Goal: Task Accomplishment & Management: Complete application form

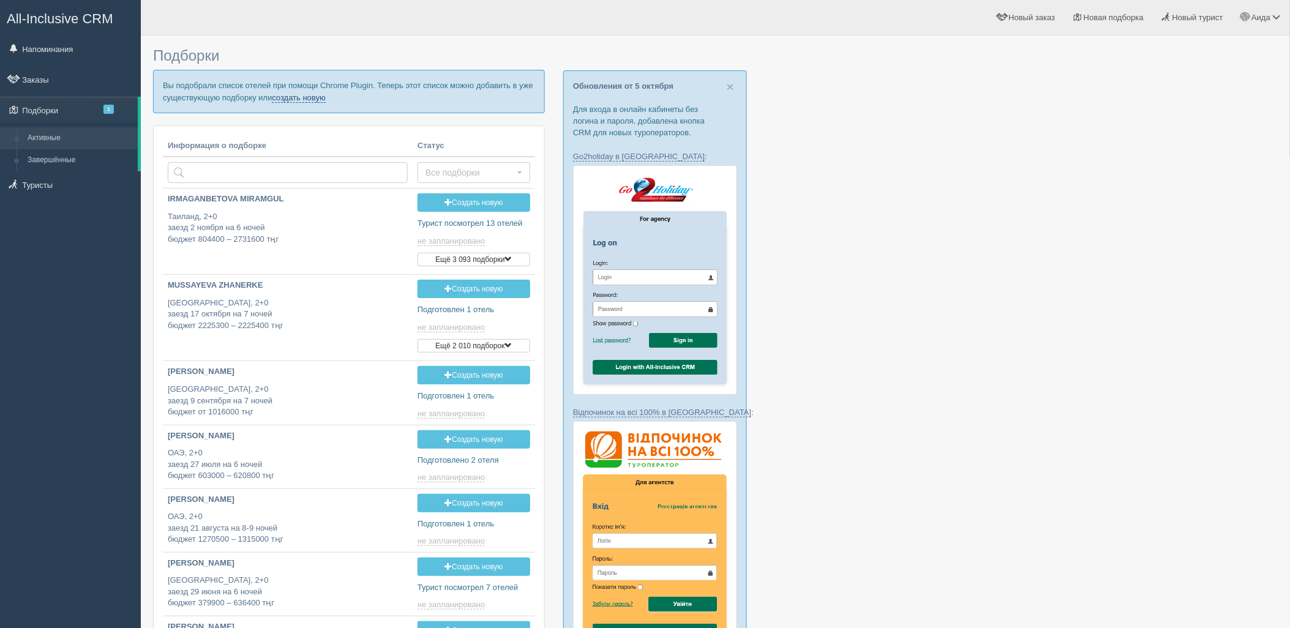
click at [287, 96] on link "создать новую" at bounding box center [299, 98] width 54 height 10
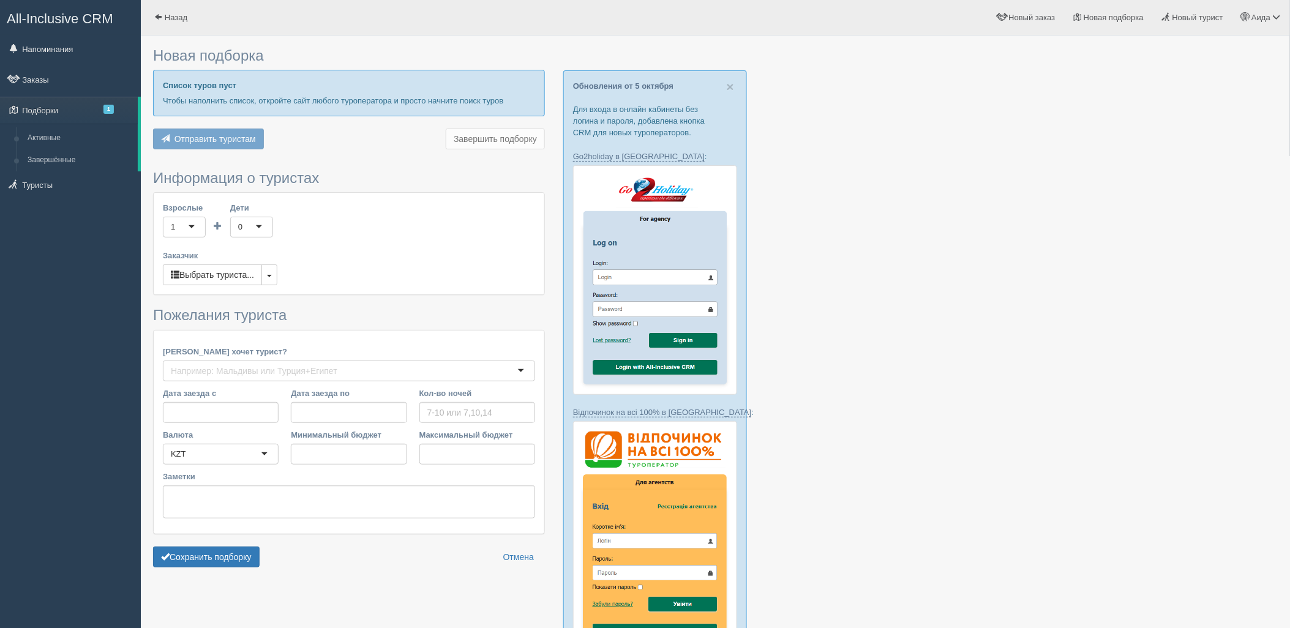
type input "5"
type input "915300"
type input "915400"
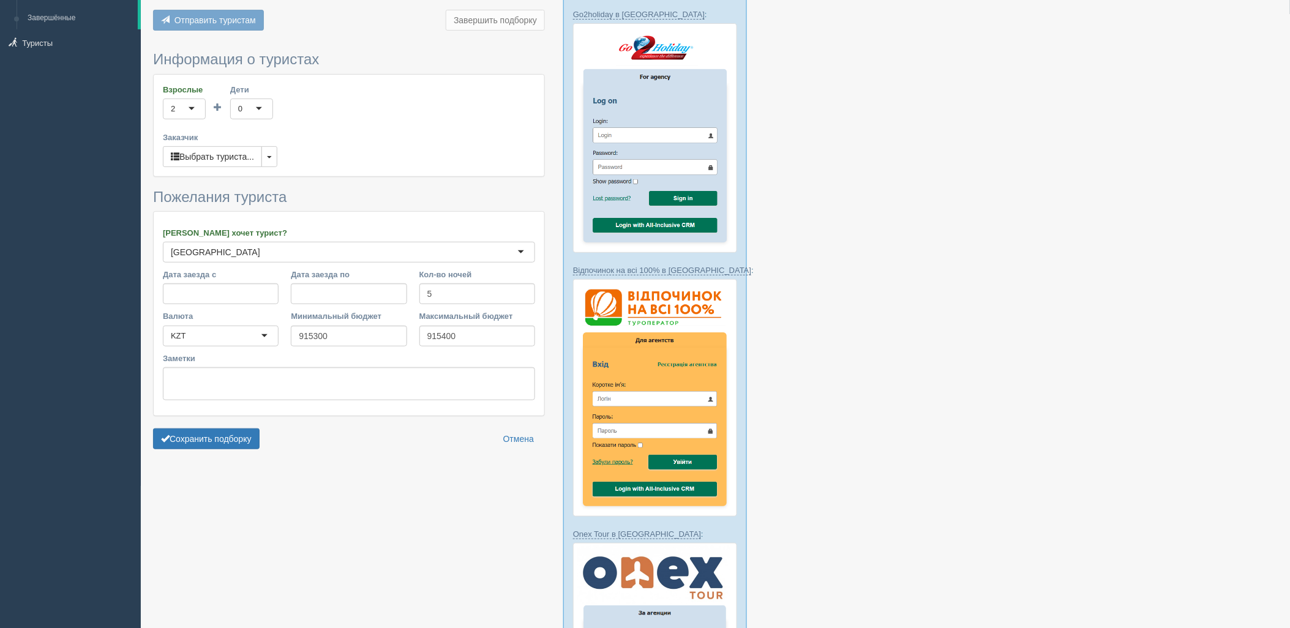
scroll to position [251, 0]
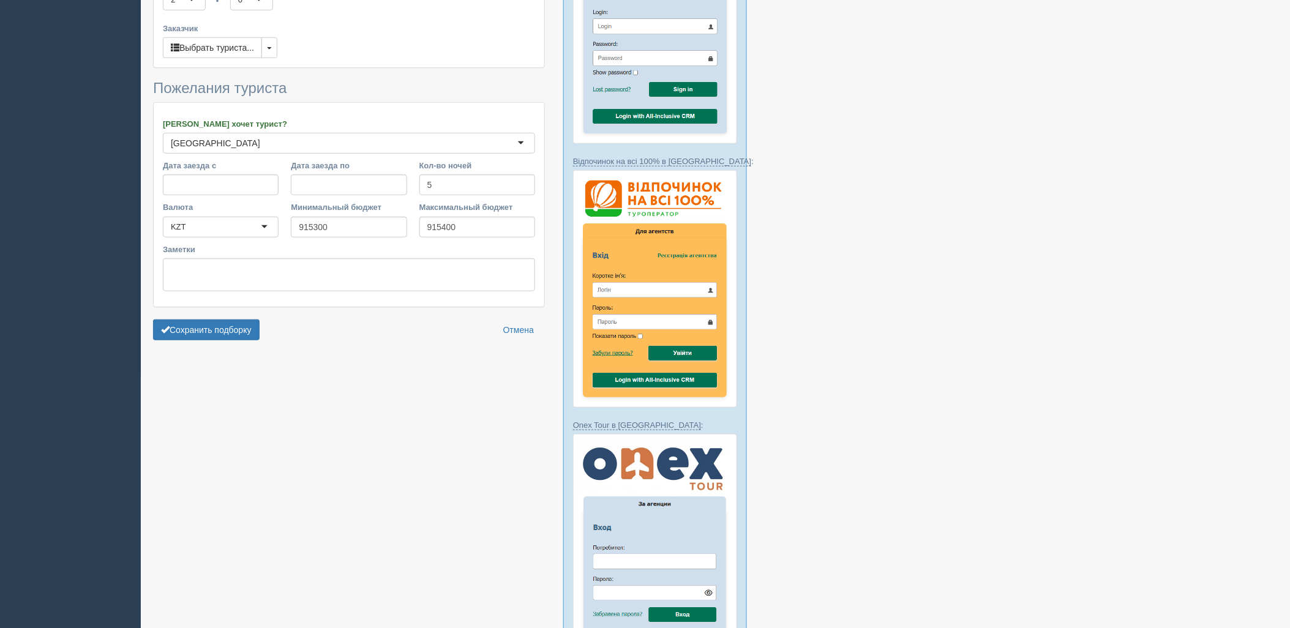
click at [260, 320] on div "Сохранить подборку" at bounding box center [206, 330] width 107 height 21
click at [247, 329] on button "Сохранить подборку" at bounding box center [206, 330] width 107 height 21
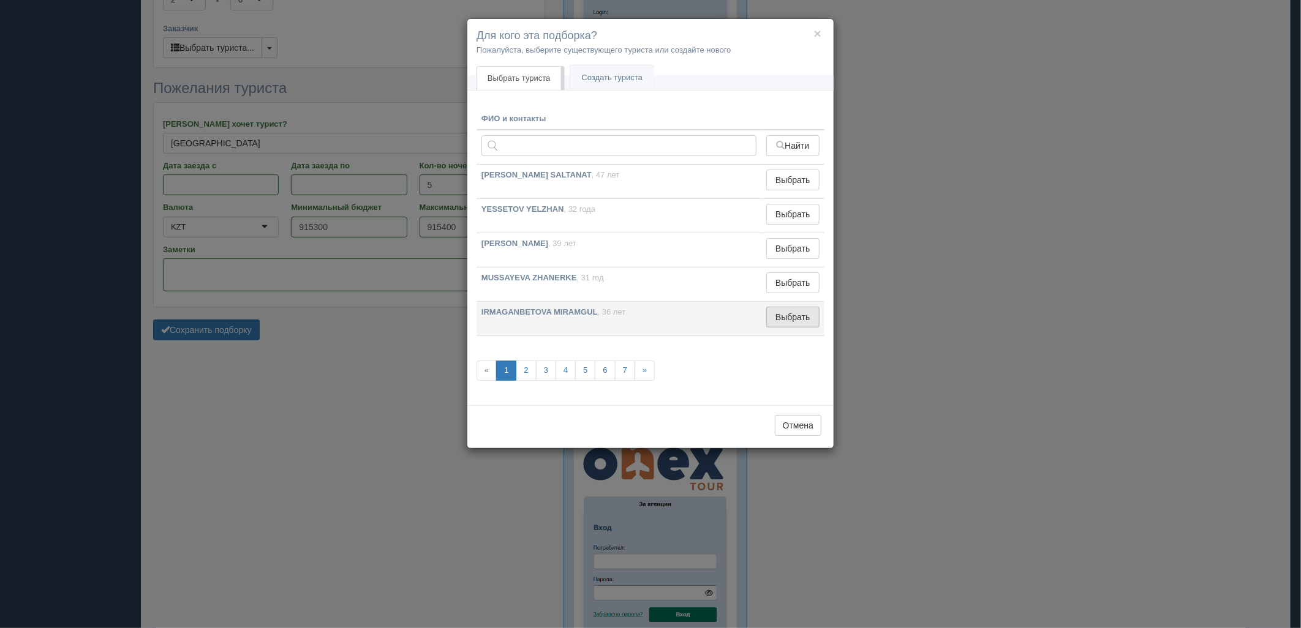
click at [787, 309] on button "Выбрать" at bounding box center [792, 317] width 53 height 21
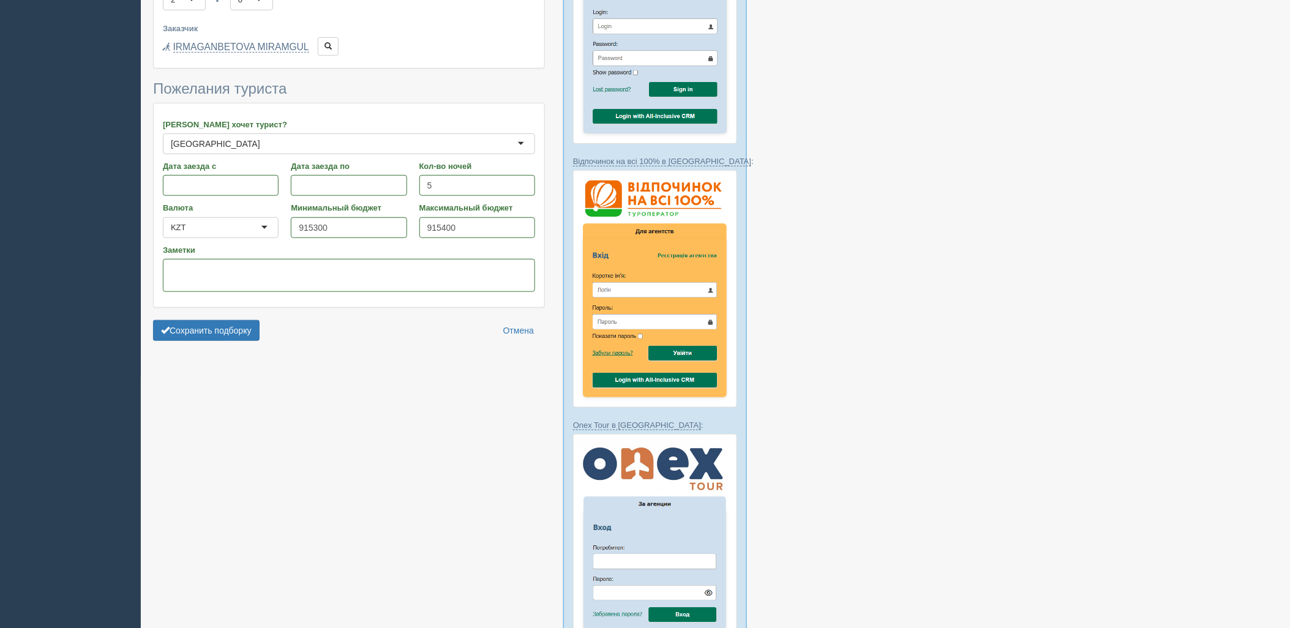
type input "556900"
type input "557000"
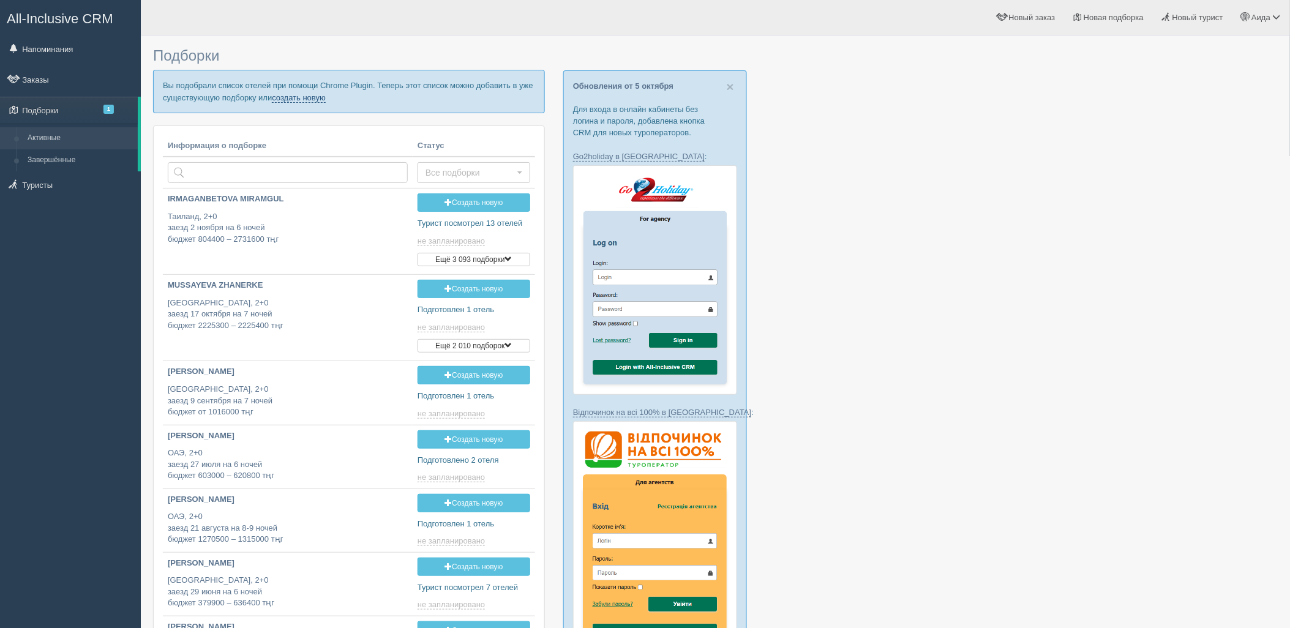
drag, startPoint x: 298, startPoint y: 102, endPoint x: 290, endPoint y: 95, distance: 10.0
click at [298, 102] on link "создать новую" at bounding box center [299, 98] width 54 height 10
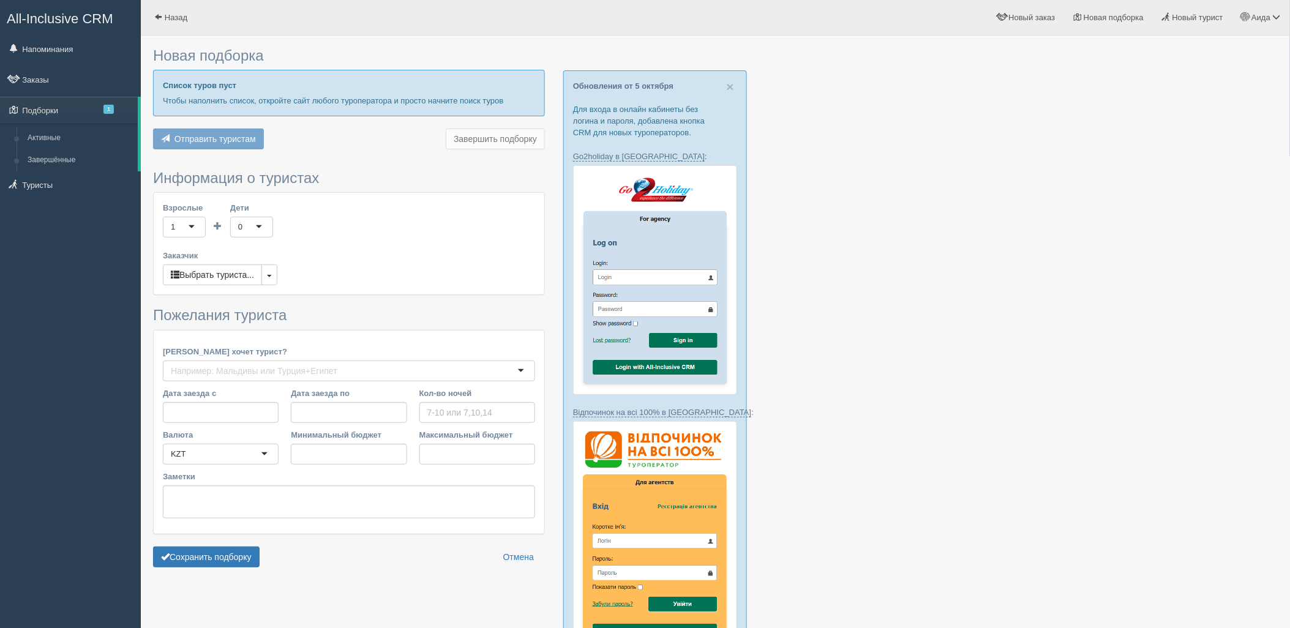
type input "5"
type input "915300"
type input "915400"
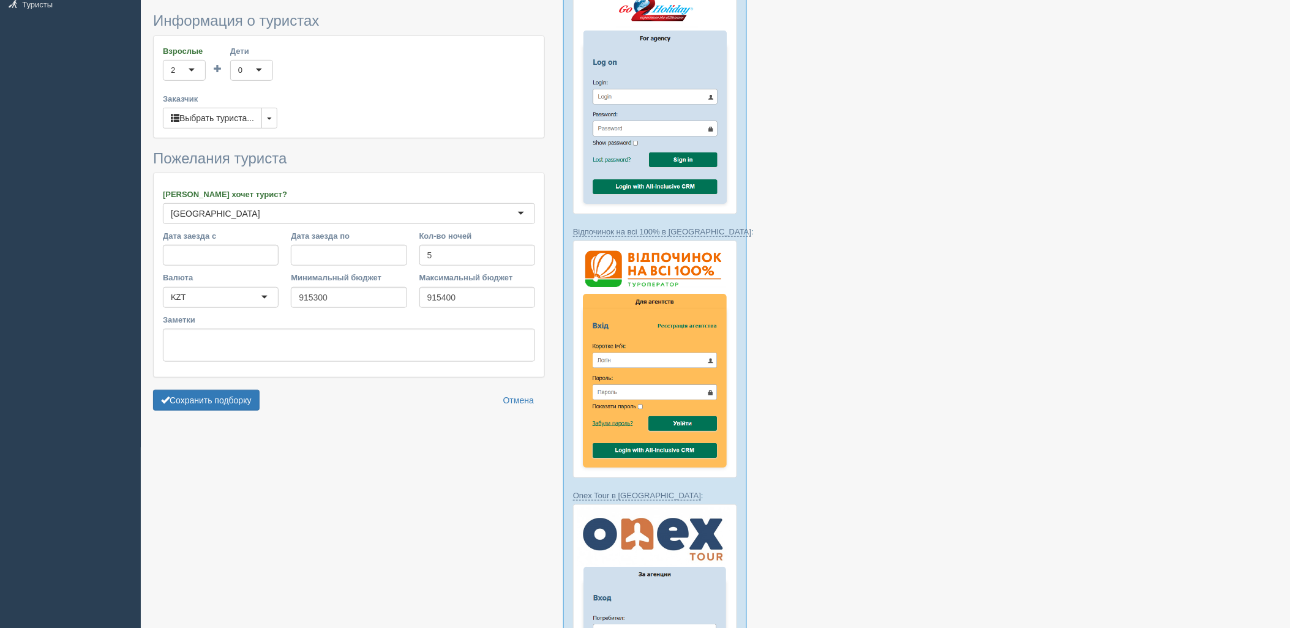
scroll to position [269, 0]
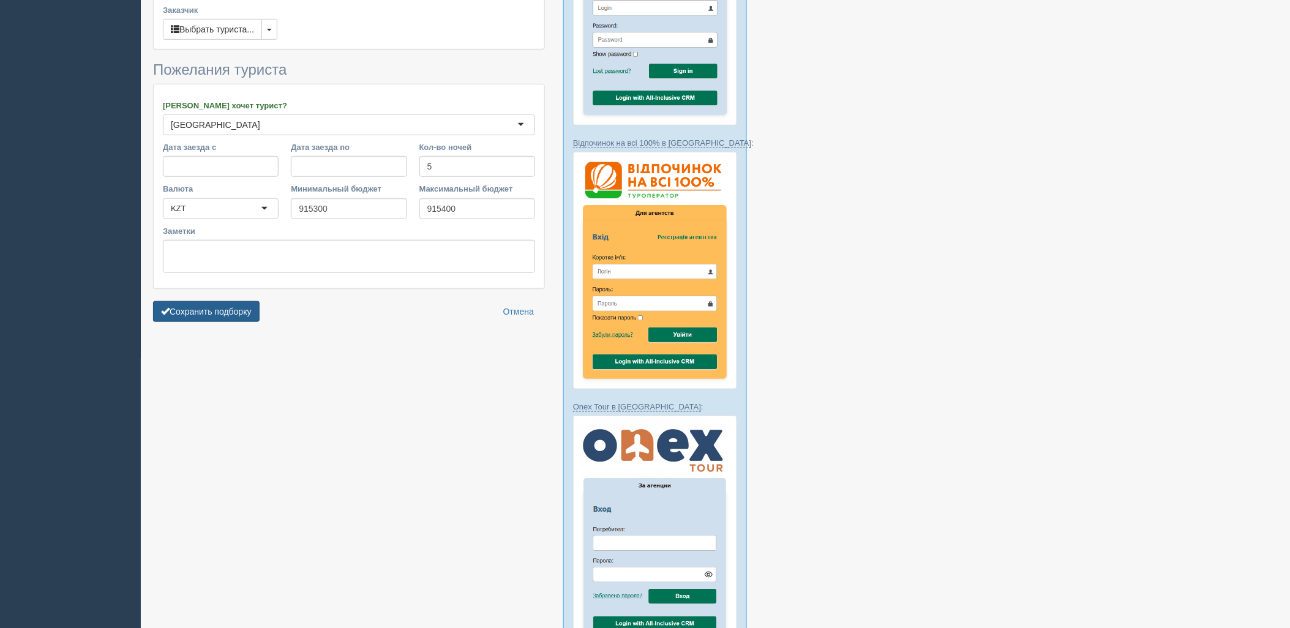
click at [181, 319] on button "Сохранить подборку" at bounding box center [206, 311] width 107 height 21
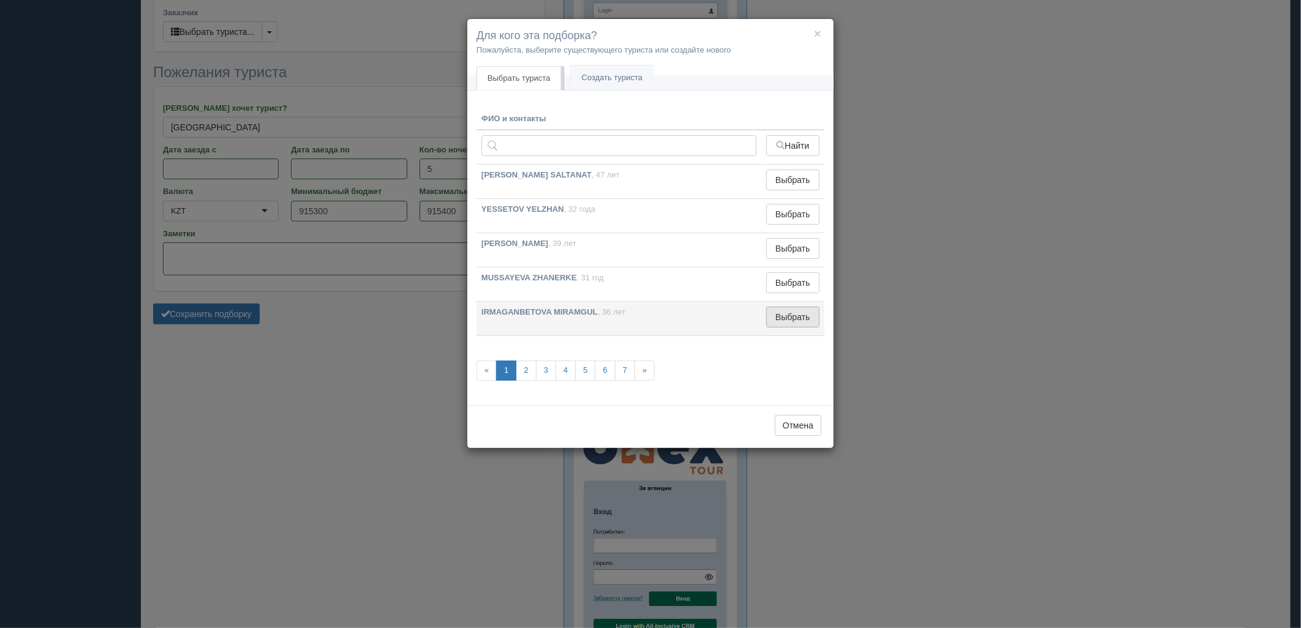
click at [798, 311] on button "Выбрать" at bounding box center [792, 317] width 53 height 21
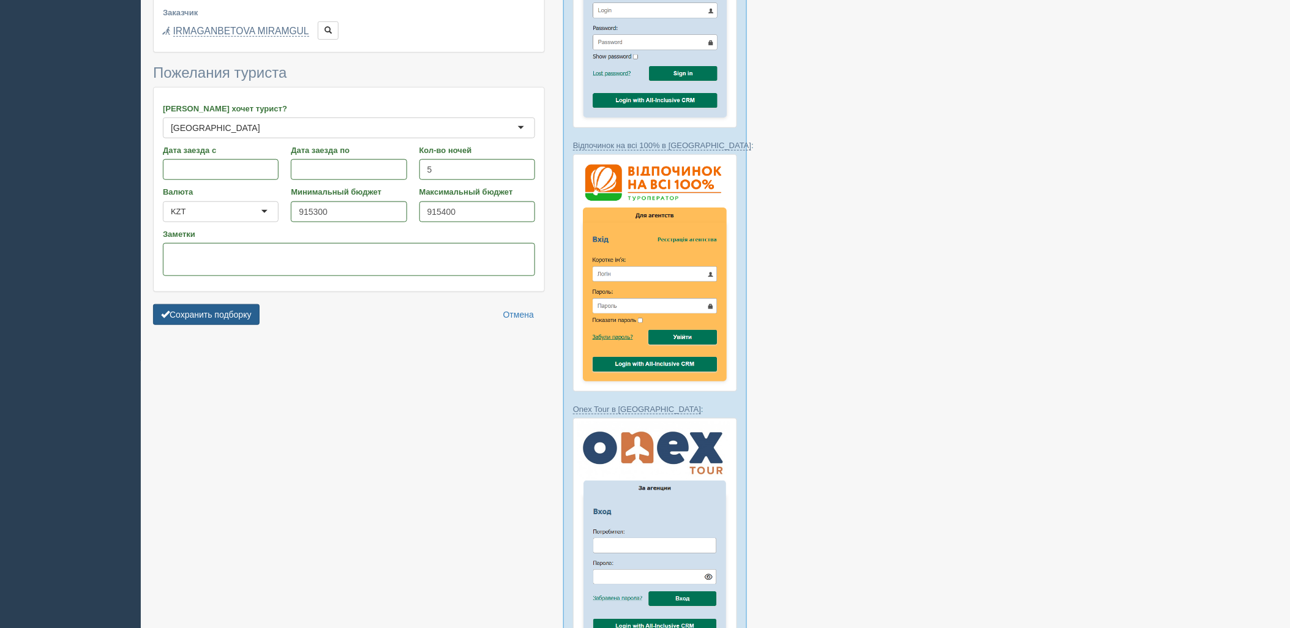
click at [180, 315] on button "Сохранить подборку" at bounding box center [206, 314] width 107 height 21
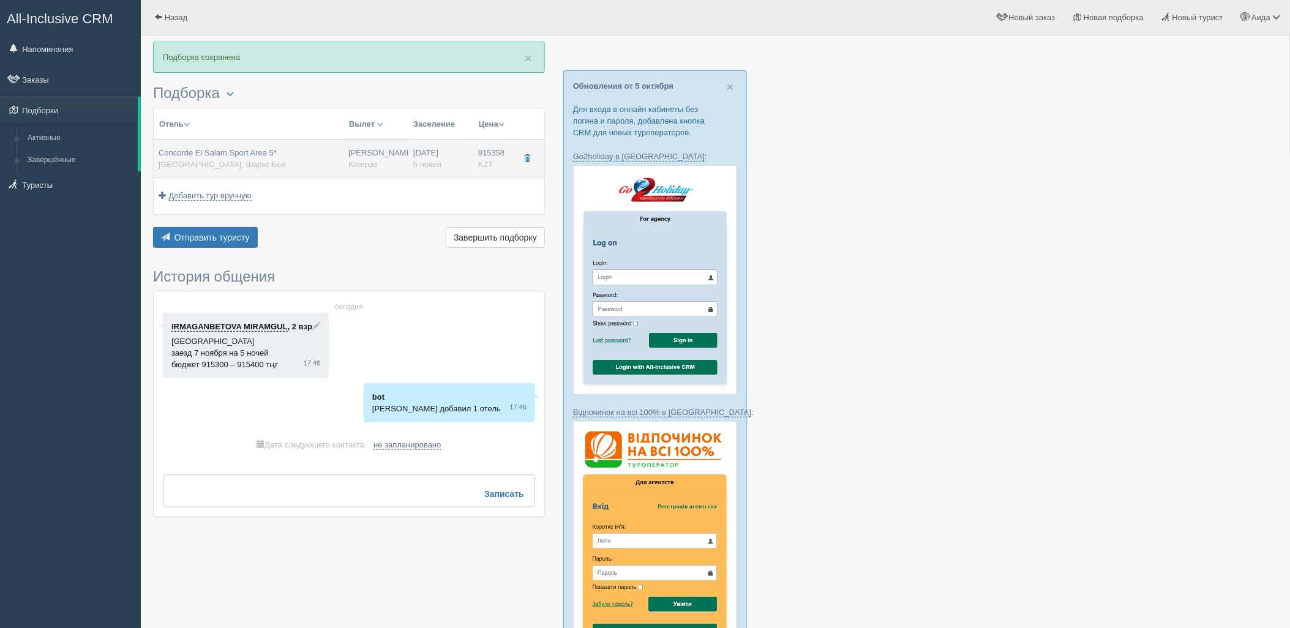
click at [334, 149] on div "Concorde El Salam Sport Area 5* [GEOGRAPHIC_DATA], Шаркс Бей" at bounding box center [249, 159] width 180 height 23
type input "Concorde El Salam Sport Area 5*"
type input "[URL][DOMAIN_NAME]"
type input "[GEOGRAPHIC_DATA]"
type input "[PERSON_NAME]"
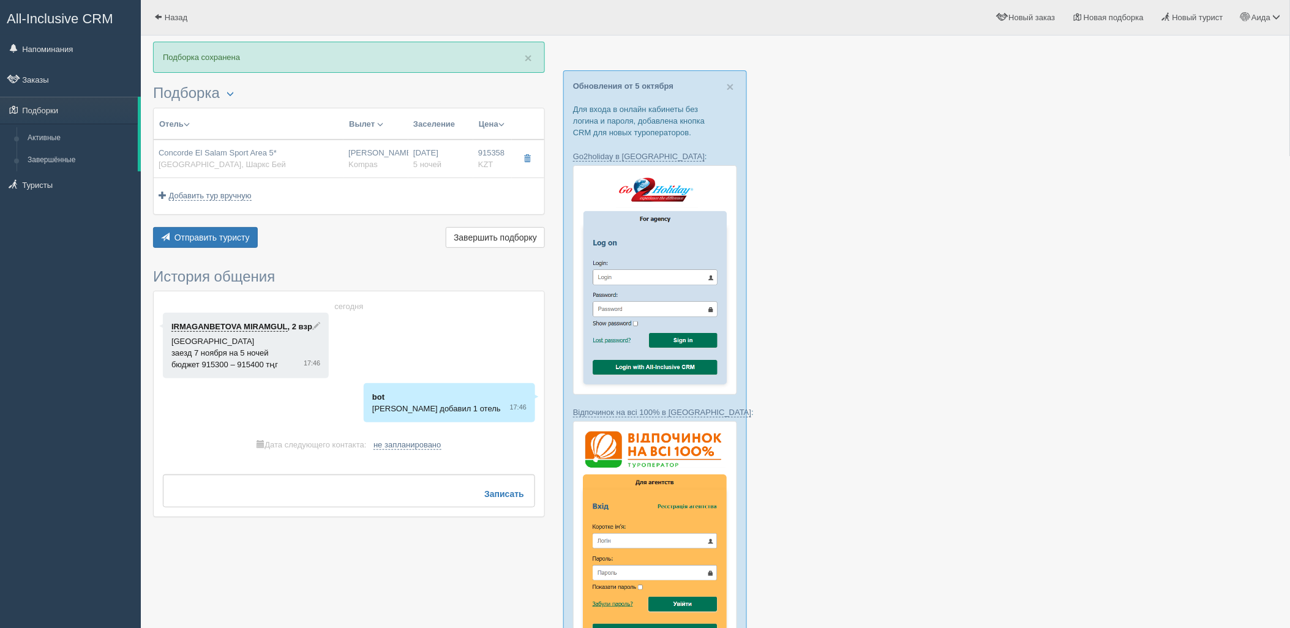
type input "915358.00"
type input "[PERSON_NAME]"
type input "Шарм-эль-Шейх SSH"
type input "06:20"
type input "09:20"
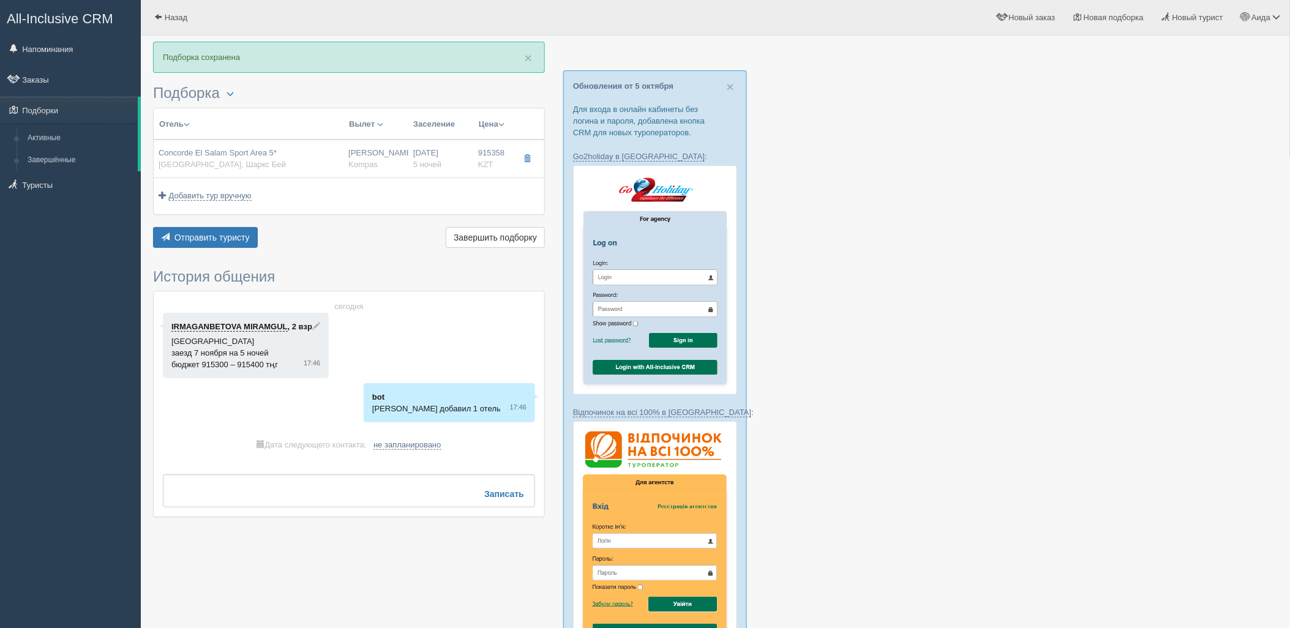
type input "[DATE] Airlines"
type input "00:35"
type input "09:15"
type input "5"
type input "standard"
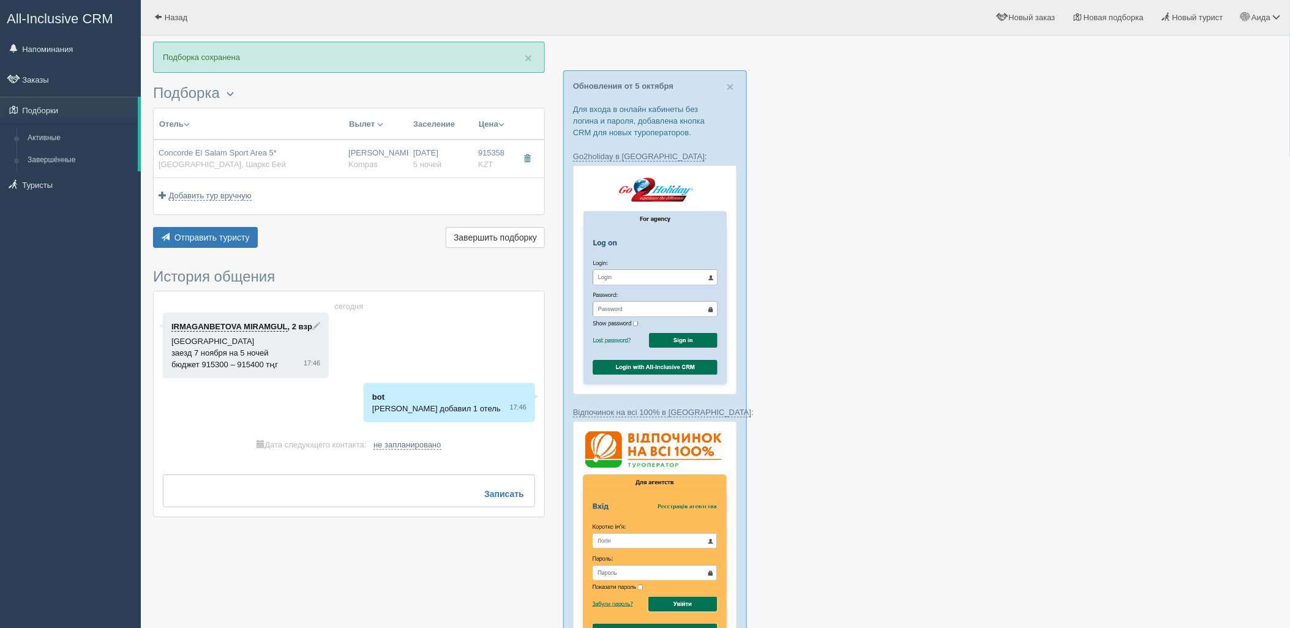
type input "AI - Все Включено"
type input "Kompas"
type input "[URL][DOMAIN_NAME]"
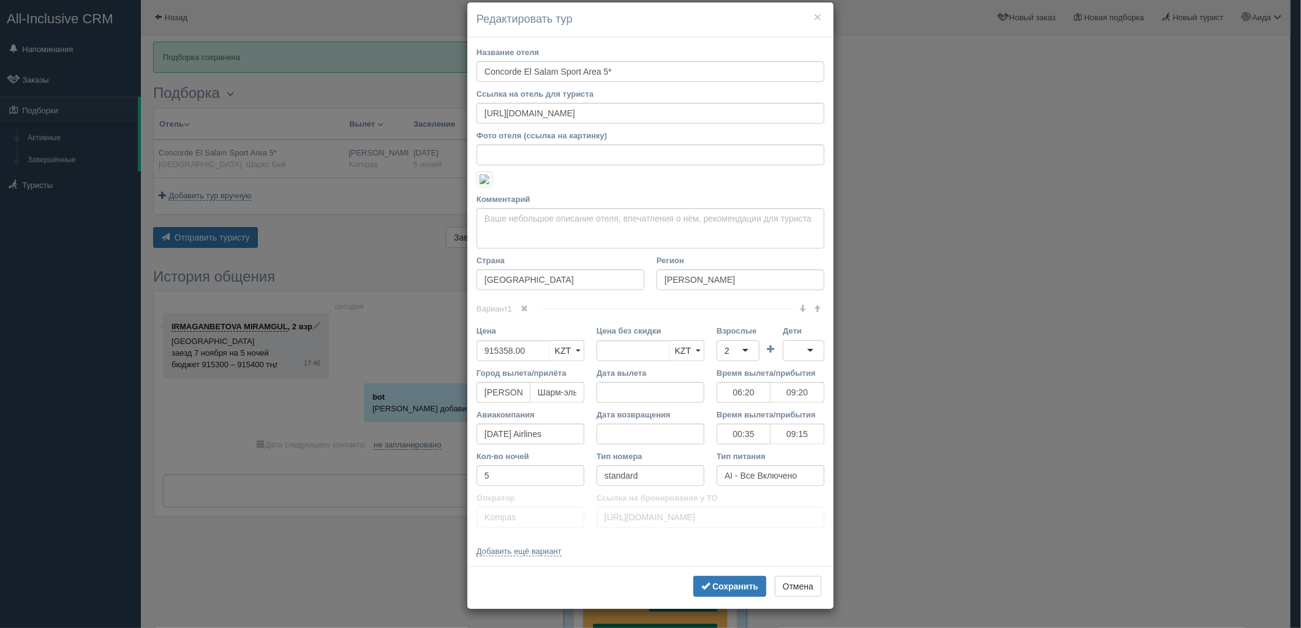
scroll to position [235, 0]
drag, startPoint x: 529, startPoint y: 474, endPoint x: 470, endPoint y: 479, distance: 59.0
click at [470, 479] on div "Кол-во ночей 5" at bounding box center [530, 472] width 120 height 42
click at [498, 479] on input "5" at bounding box center [530, 475] width 108 height 21
type input "5+1"
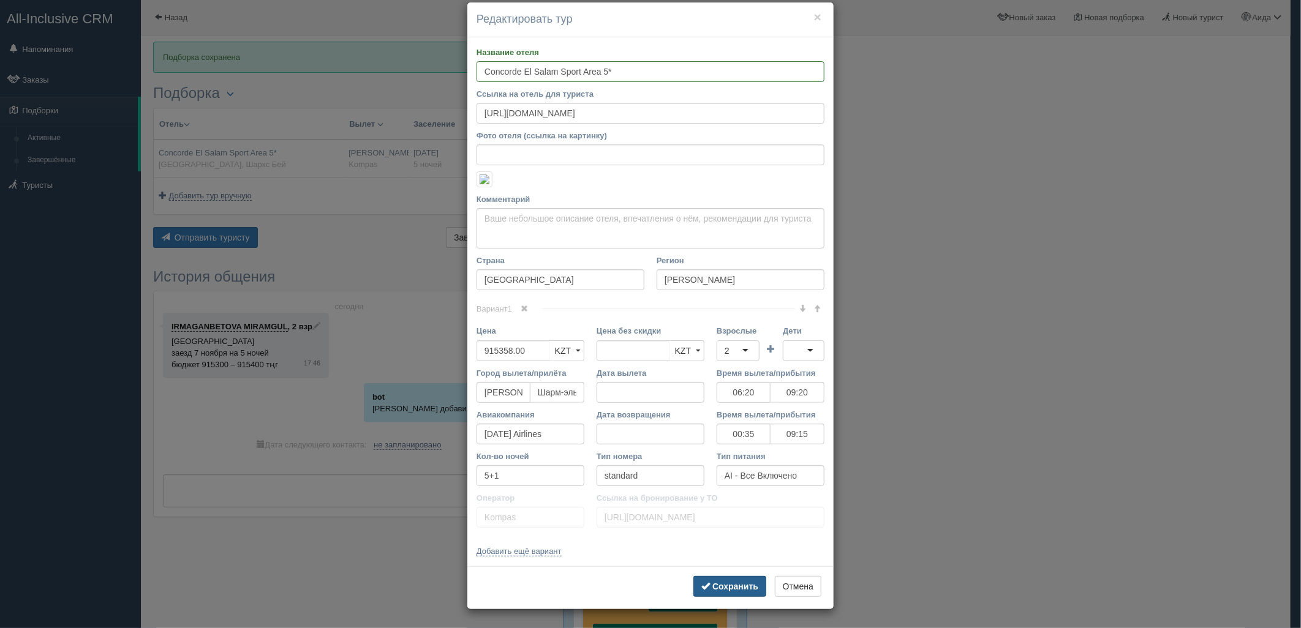
click at [724, 577] on button "Сохранить" at bounding box center [729, 586] width 73 height 21
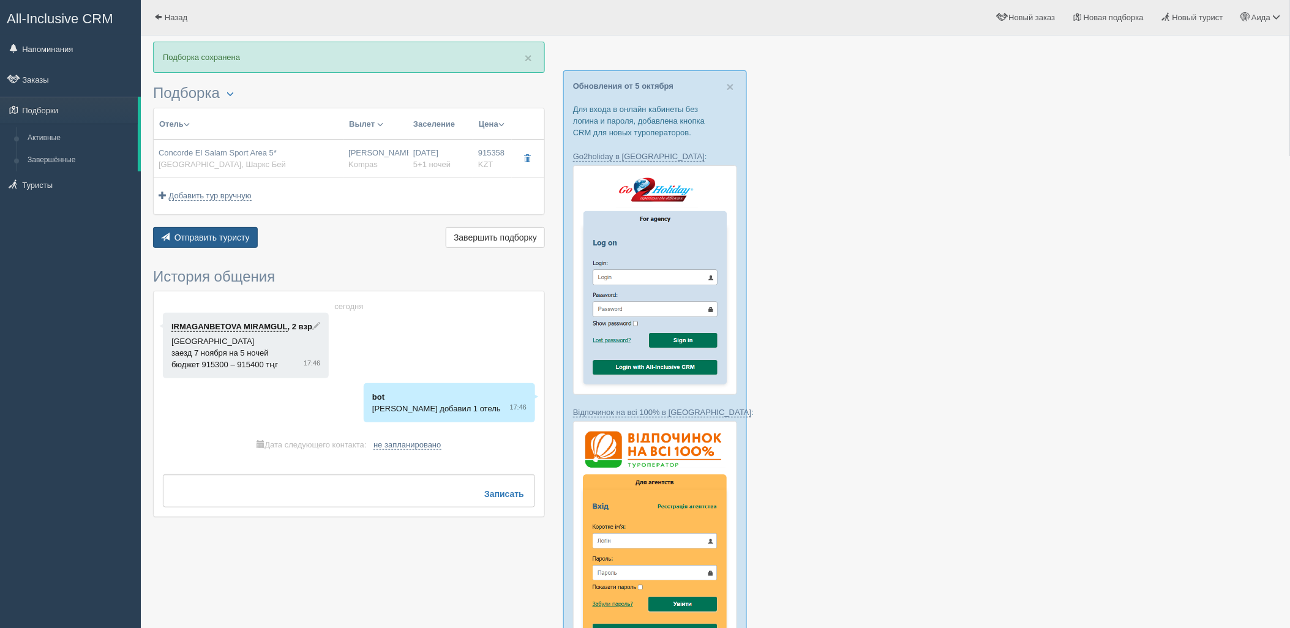
click at [234, 233] on span "Отправить туристу" at bounding box center [212, 238] width 75 height 10
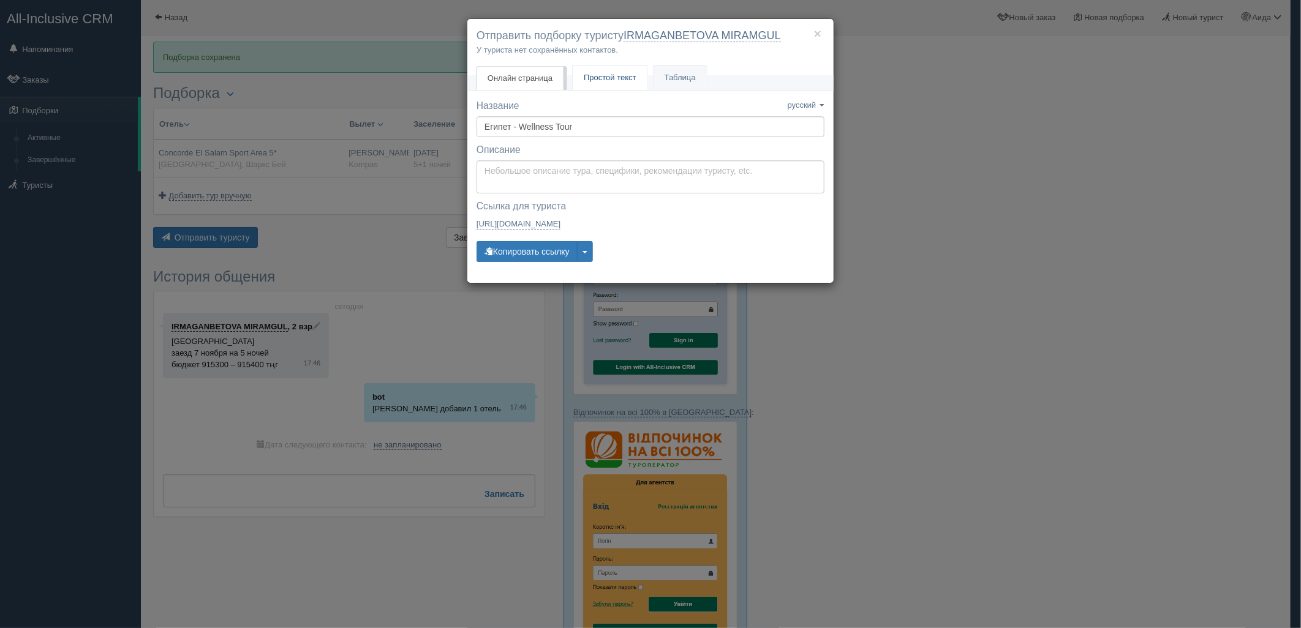
click at [599, 83] on link "Простой текст Текст" at bounding box center [609, 78] width 75 height 25
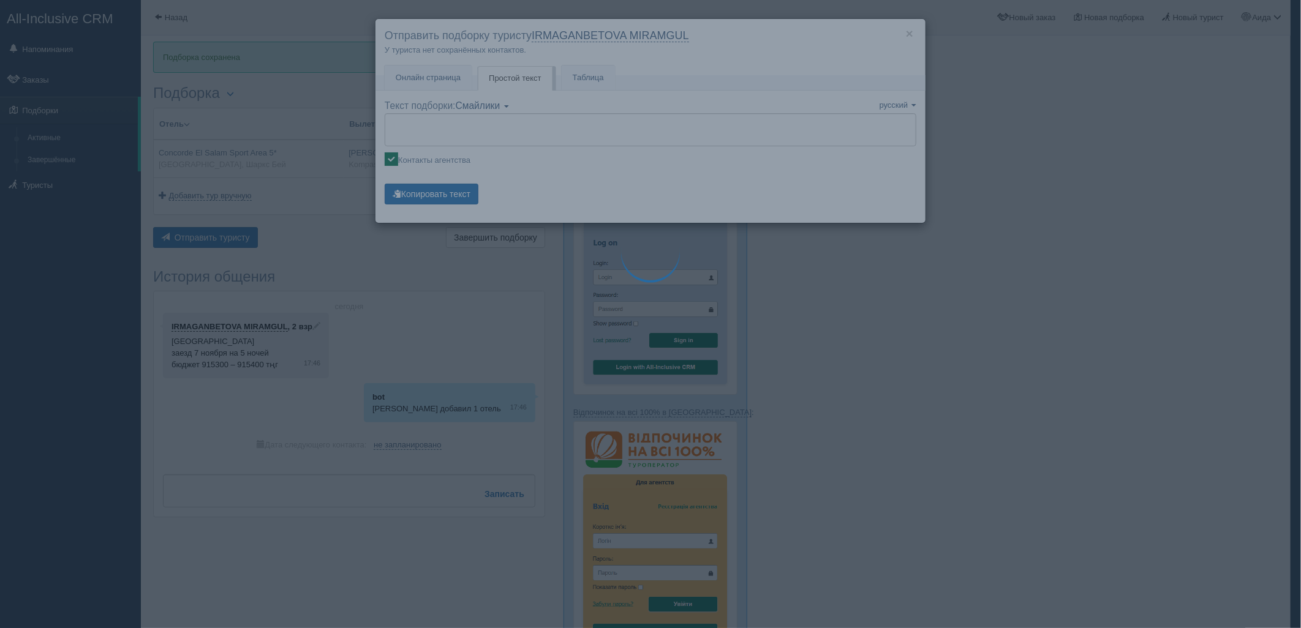
type textarea "🌞 Loremi dolo! Sitametcon Adi elitseddoei temporinc utlabore: 🌎 Etdolo, Magna A…"
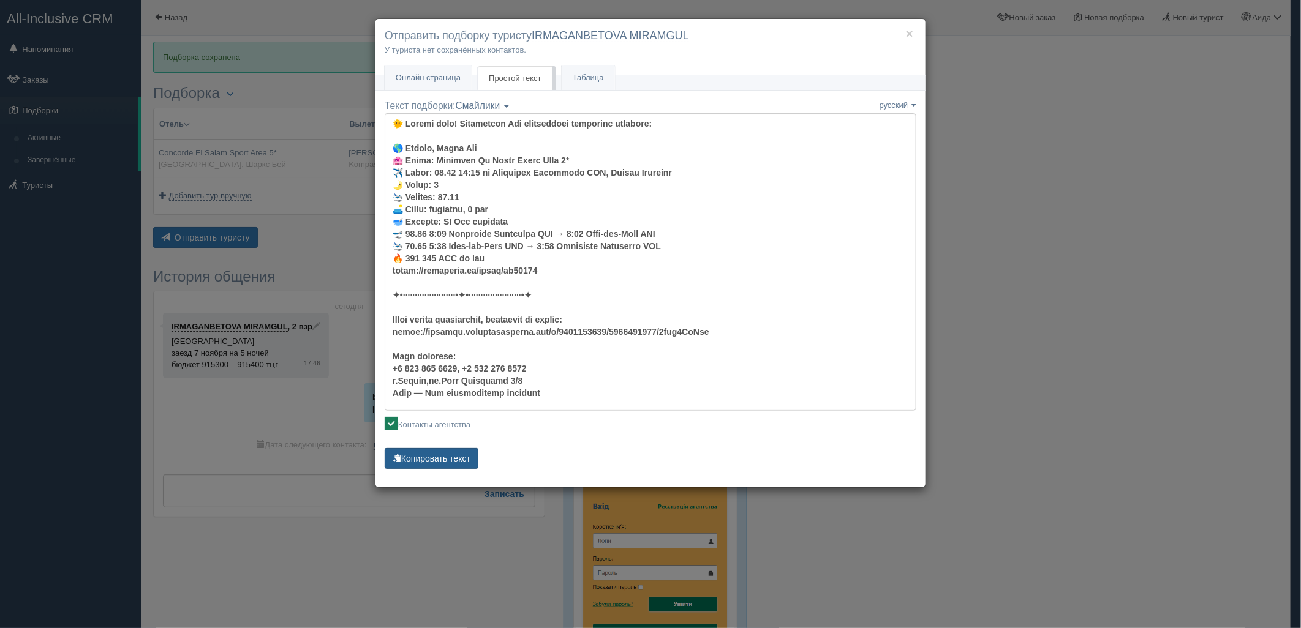
click at [458, 462] on button "Копировать текст" at bounding box center [432, 458] width 94 height 21
